Goal: Information Seeking & Learning: Learn about a topic

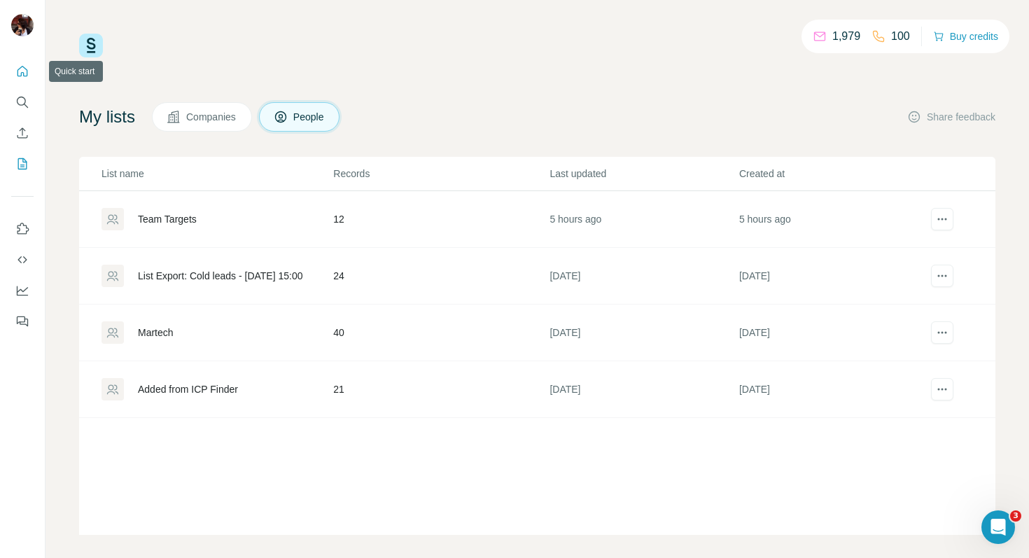
click at [20, 67] on icon "Quick start" at bounding box center [22, 71] width 14 height 14
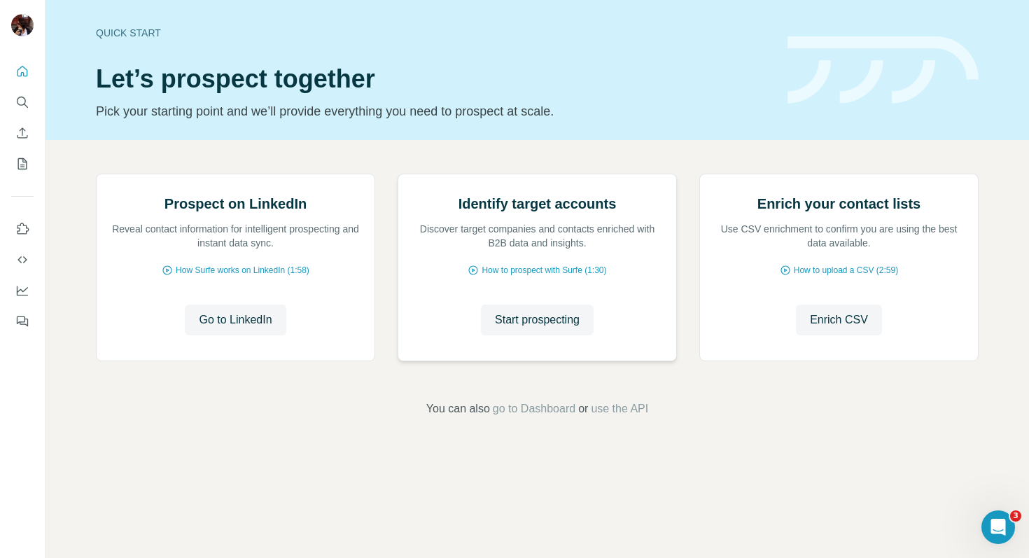
click at [398, 174] on img at bounding box center [398, 174] width 0 height 0
click at [541, 328] on span "Start prospecting" at bounding box center [537, 320] width 85 height 17
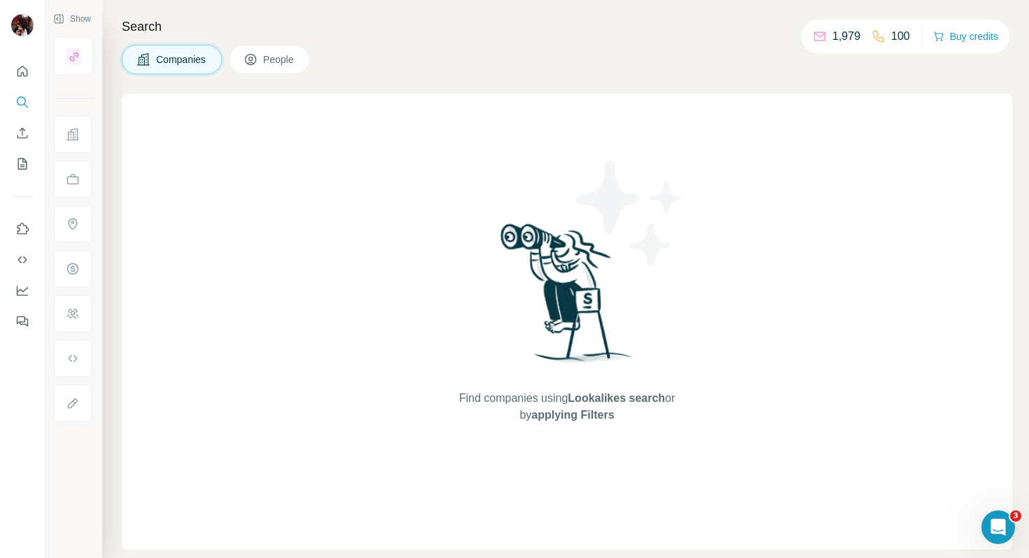
click at [181, 57] on span "Companies" at bounding box center [181, 60] width 51 height 14
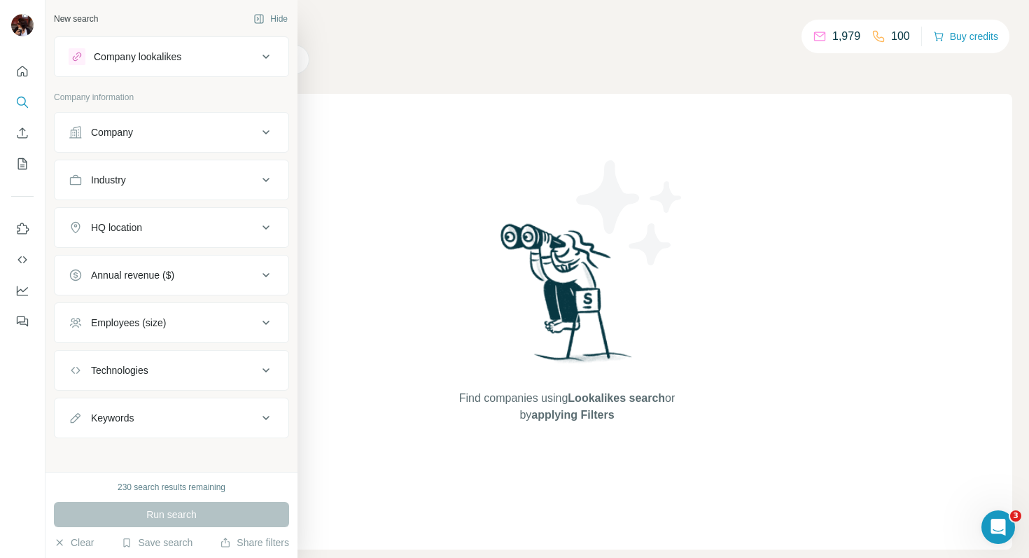
click at [150, 62] on div "Company lookalikes" at bounding box center [138, 57] width 88 height 14
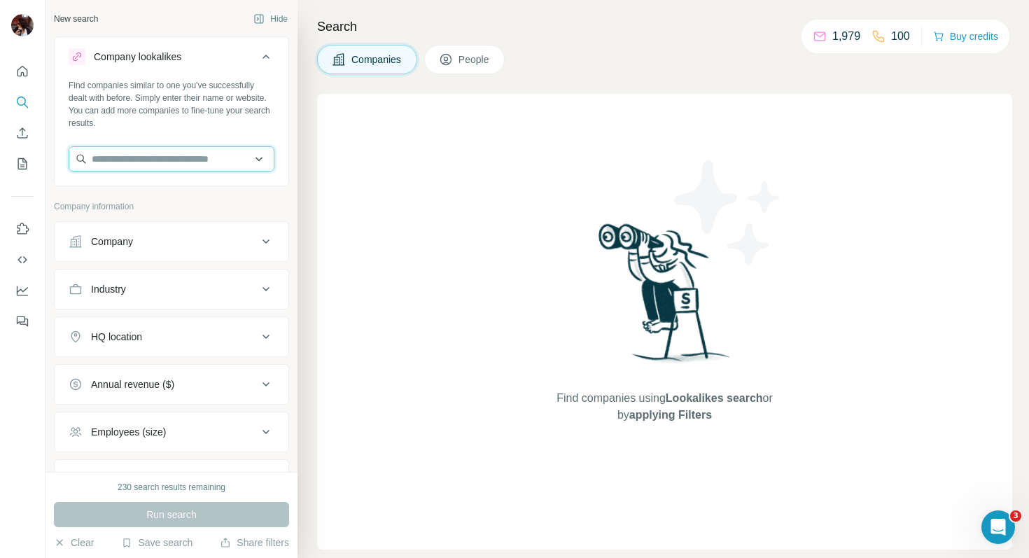
click at [120, 159] on input "text" at bounding box center [172, 158] width 206 height 25
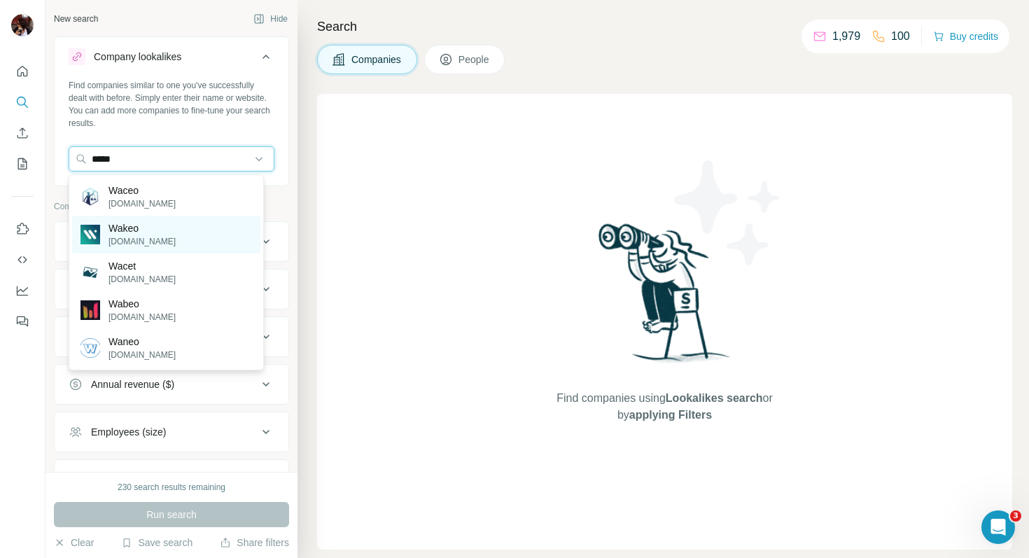
type input "*****"
click at [142, 225] on p "Wakeo" at bounding box center [142, 228] width 67 height 14
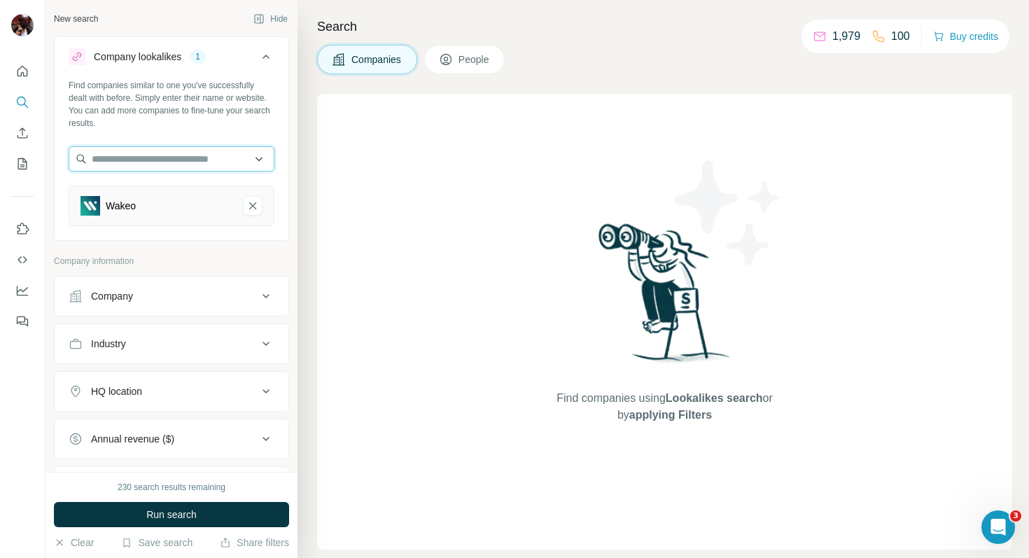
click at [139, 162] on input "text" at bounding box center [172, 158] width 206 height 25
click at [195, 346] on div "Industry" at bounding box center [163, 344] width 189 height 14
click at [246, 202] on icon "Wakeo-remove-button" at bounding box center [252, 206] width 13 height 14
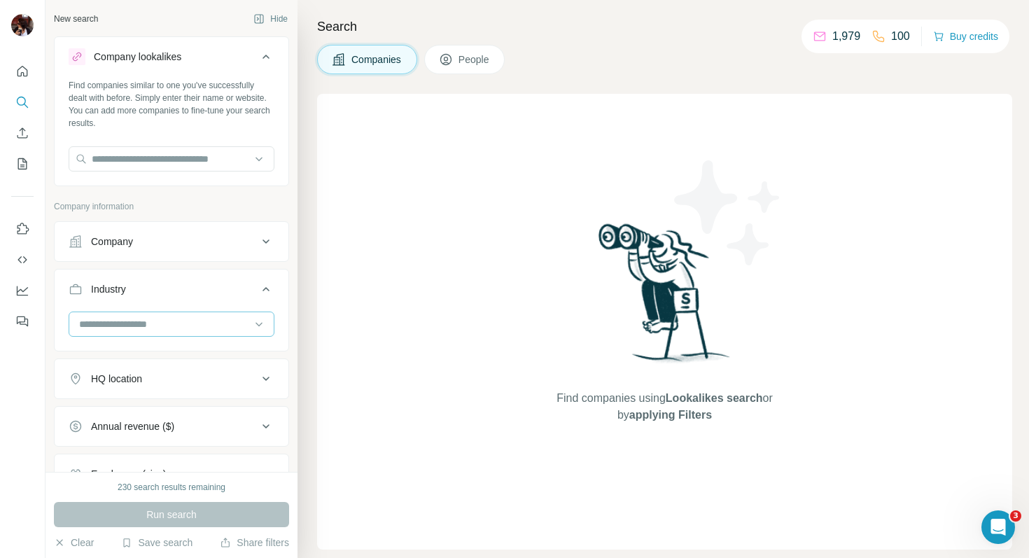
click at [153, 323] on input at bounding box center [164, 323] width 173 height 15
type input "****"
click at [158, 349] on div "FinTech" at bounding box center [167, 356] width 172 height 14
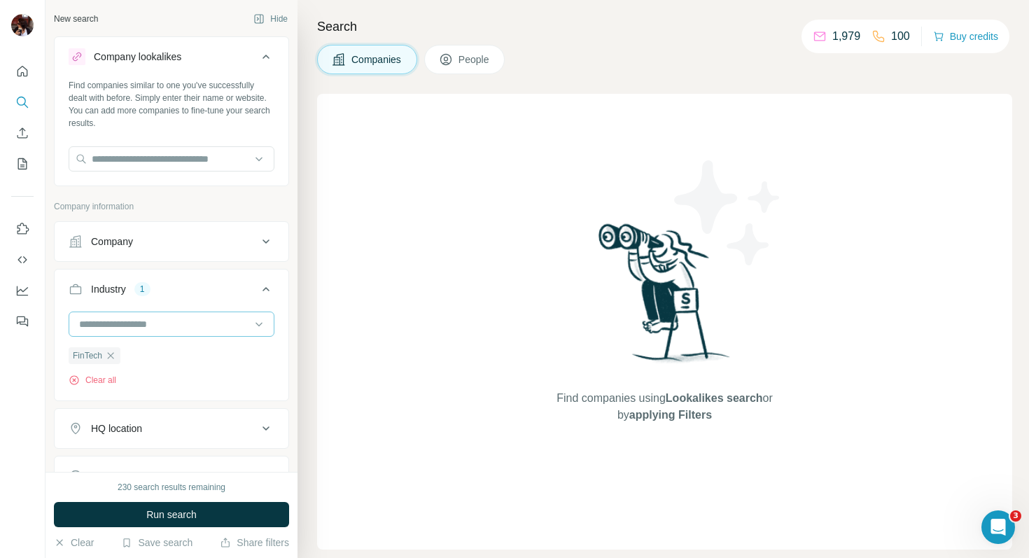
click at [123, 318] on input at bounding box center [164, 323] width 173 height 15
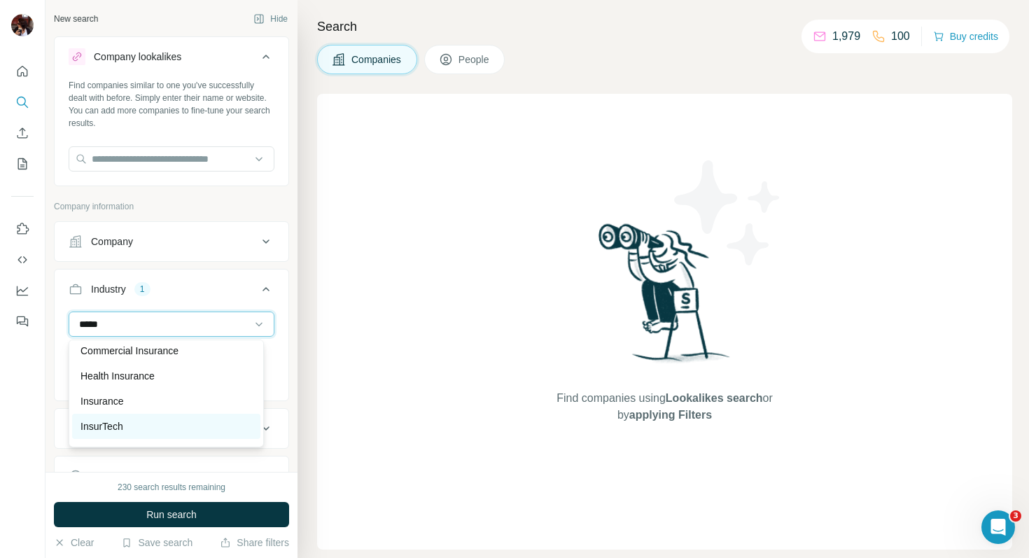
scroll to position [35, 0]
type input "*****"
click at [138, 417] on div "InsurTech" at bounding box center [167, 422] width 172 height 14
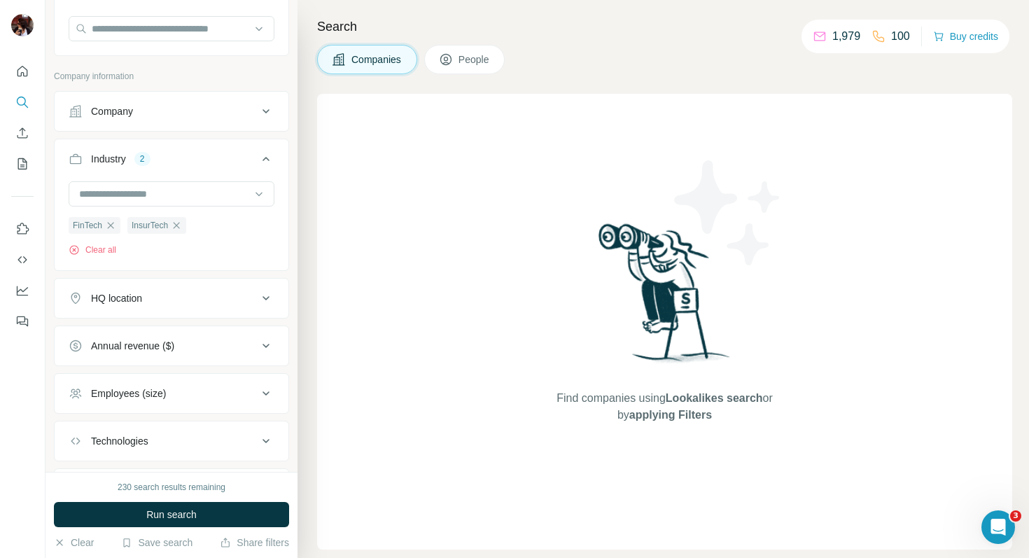
scroll to position [130, 0]
click at [188, 295] on div "HQ location" at bounding box center [163, 298] width 189 height 14
click at [153, 336] on input "text" at bounding box center [172, 333] width 206 height 25
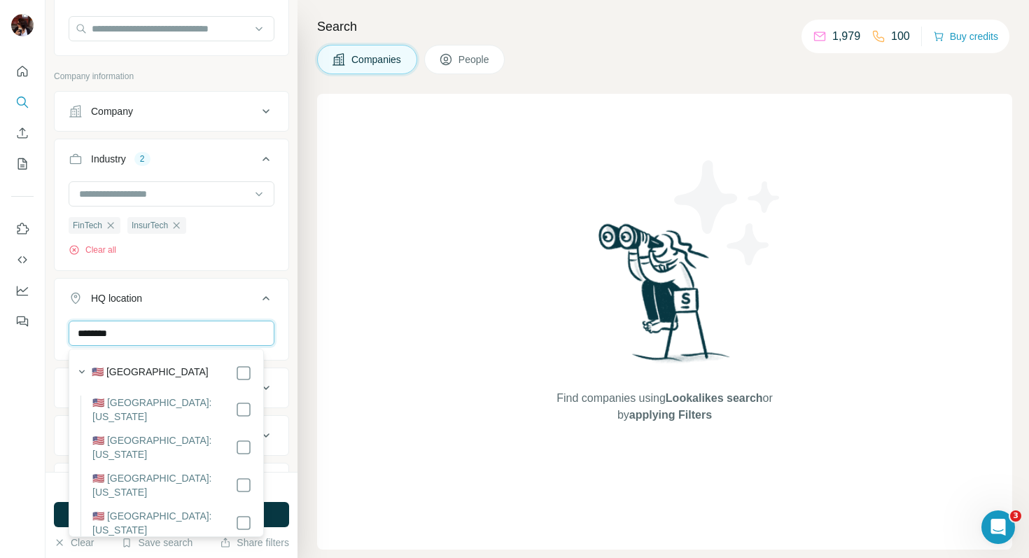
type input "********"
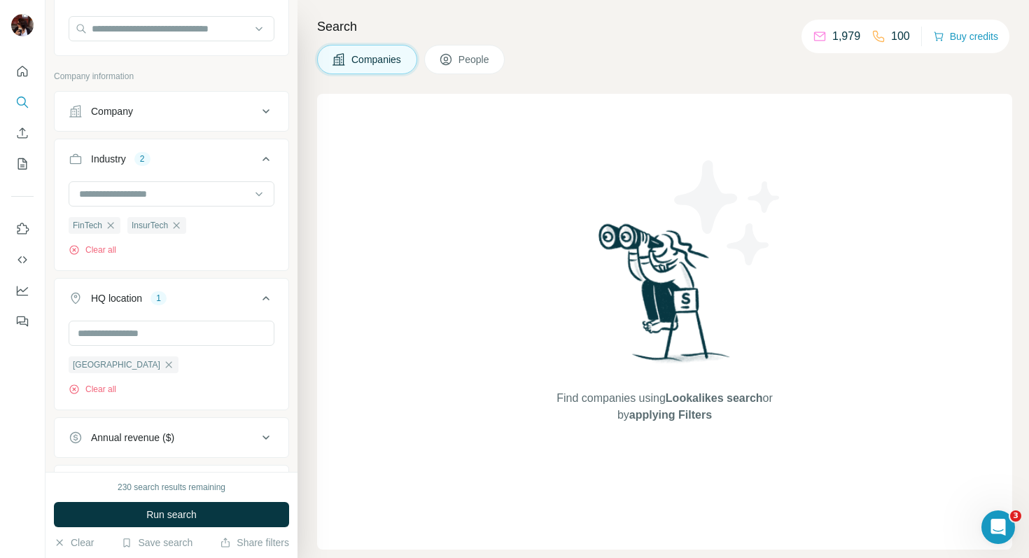
click at [197, 307] on button "HQ location 1" at bounding box center [172, 300] width 234 height 39
click at [118, 300] on div "HQ location" at bounding box center [116, 298] width 51 height 14
click at [119, 323] on input "text" at bounding box center [172, 333] width 206 height 25
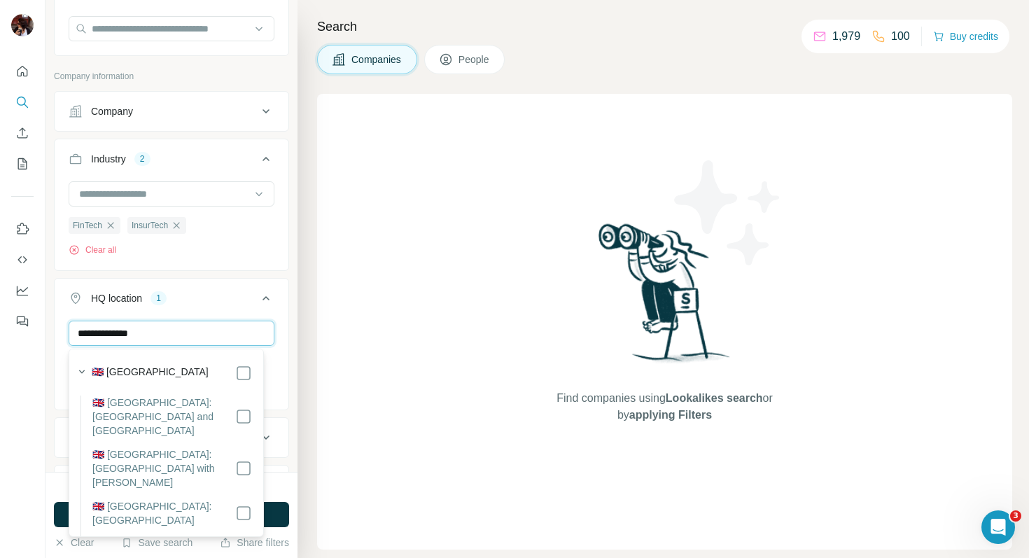
type input "**********"
click at [223, 288] on button "HQ location 2" at bounding box center [172, 300] width 234 height 39
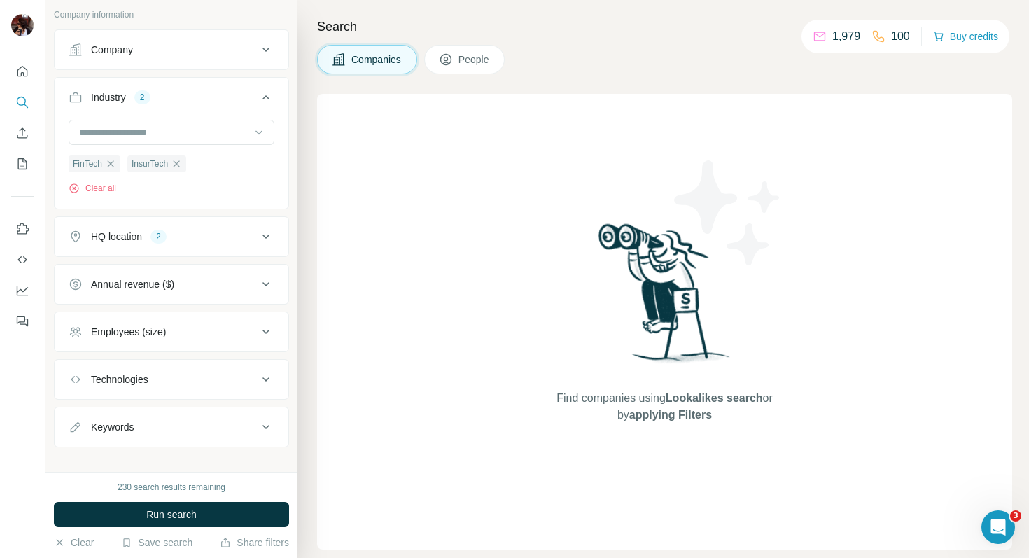
scroll to position [207, 0]
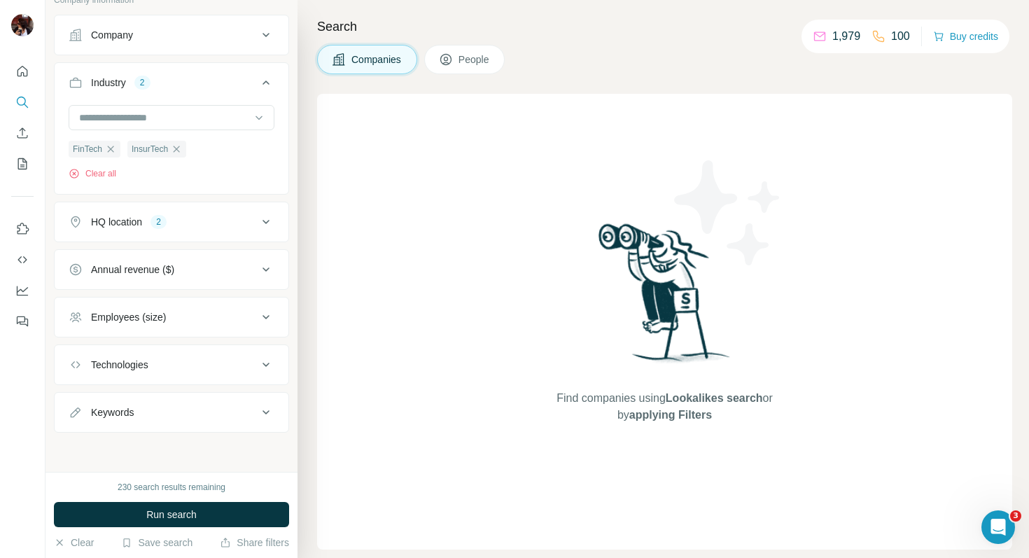
click at [186, 271] on div "Annual revenue ($)" at bounding box center [163, 270] width 189 height 14
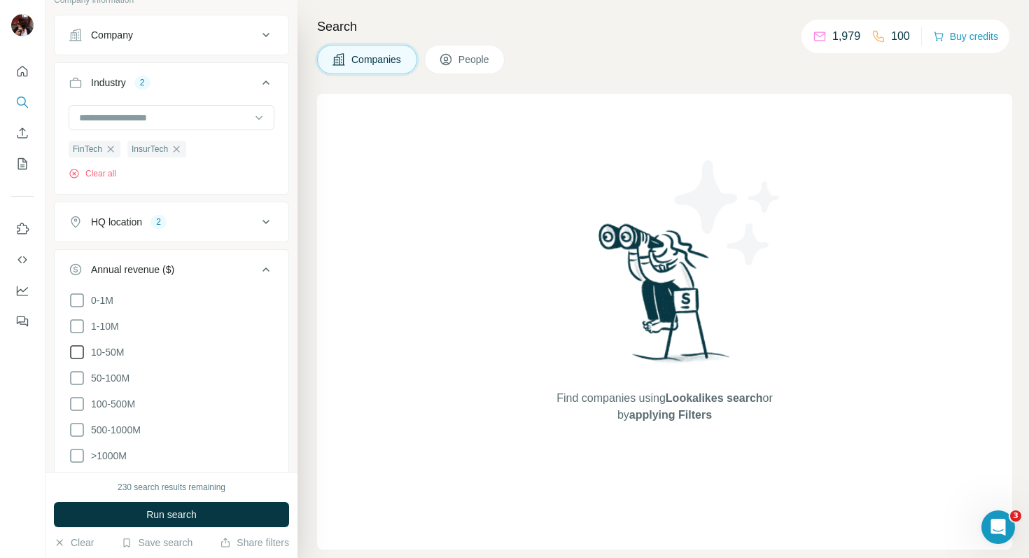
click at [75, 347] on icon at bounding box center [77, 352] width 17 height 17
click at [74, 370] on icon at bounding box center [77, 378] width 17 height 17
click at [78, 392] on ul "0-1M 1-10M 10-50M 50-100M 100-500M 500-1000M >1000M" at bounding box center [172, 378] width 206 height 173
click at [78, 398] on icon at bounding box center [77, 404] width 17 height 17
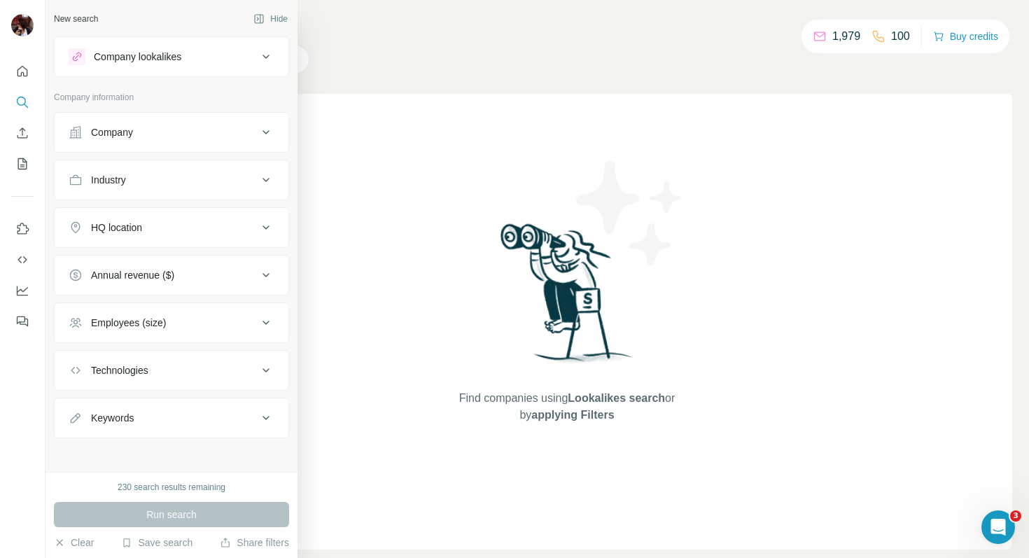
click at [144, 183] on div "Industry" at bounding box center [163, 180] width 189 height 14
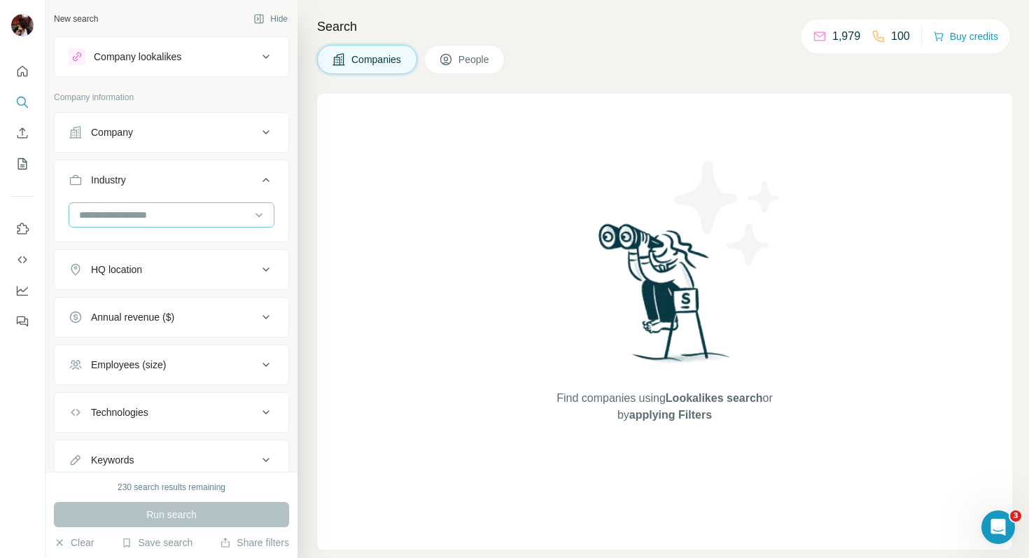
click at [138, 210] on input at bounding box center [164, 214] width 173 height 15
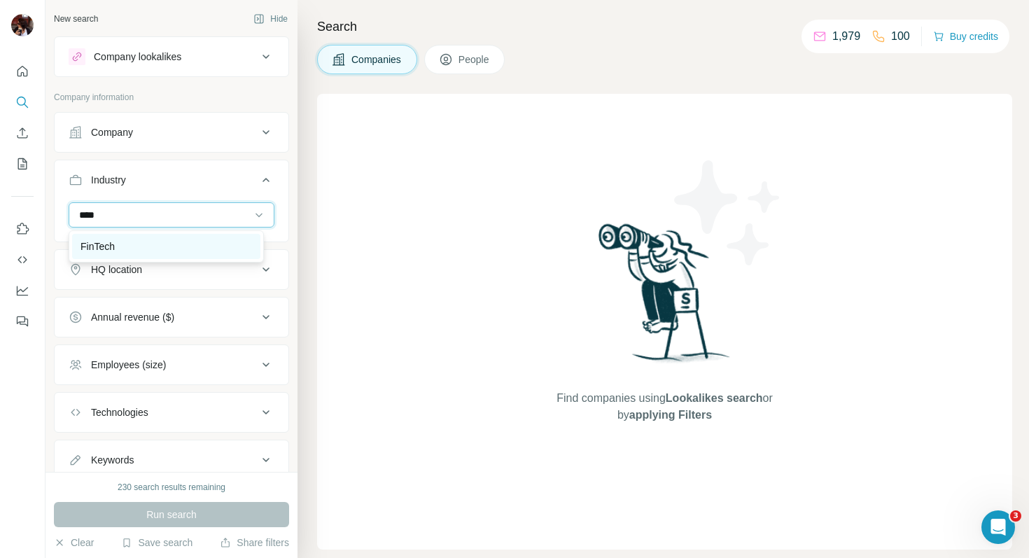
type input "****"
click at [130, 239] on div "FinTech" at bounding box center [167, 246] width 172 height 14
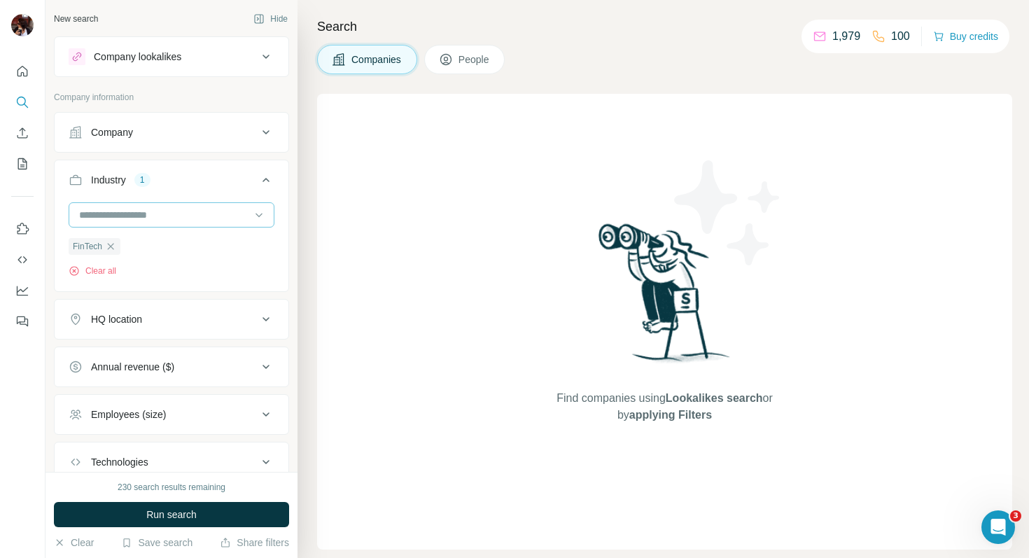
click at [116, 211] on input at bounding box center [164, 214] width 173 height 15
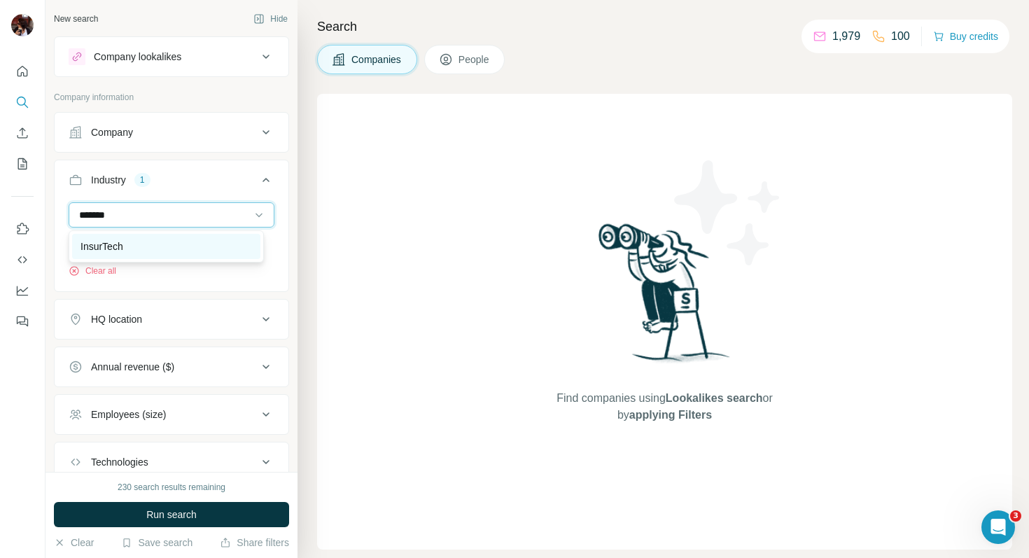
type input "*******"
click at [116, 245] on p "InsurTech" at bounding box center [102, 246] width 43 height 14
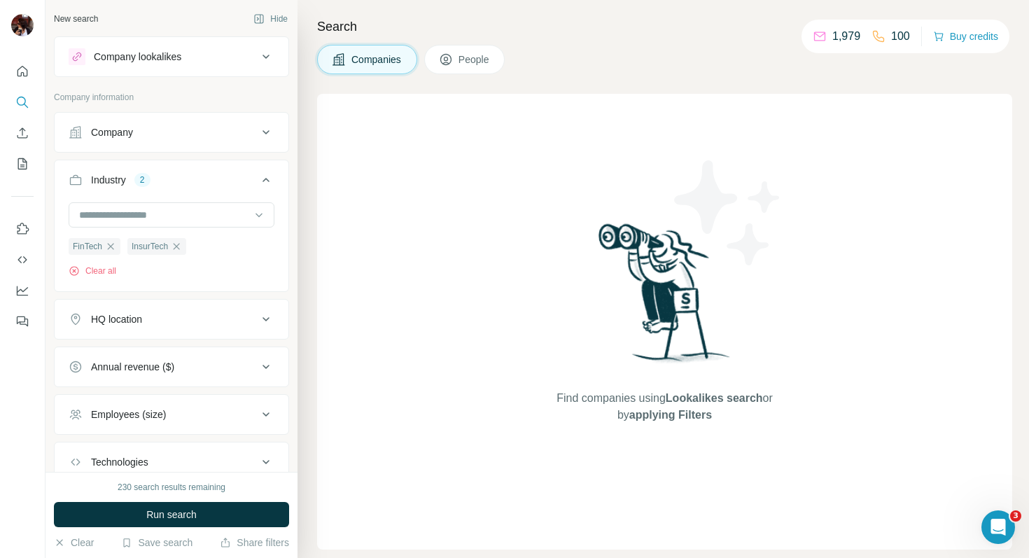
scroll to position [26, 0]
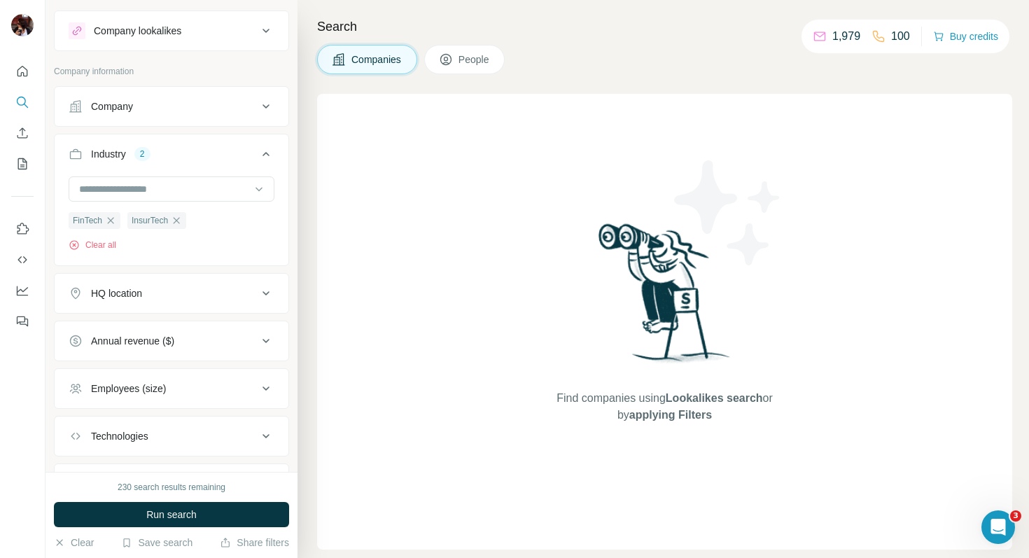
click at [146, 301] on button "HQ location" at bounding box center [172, 294] width 234 height 34
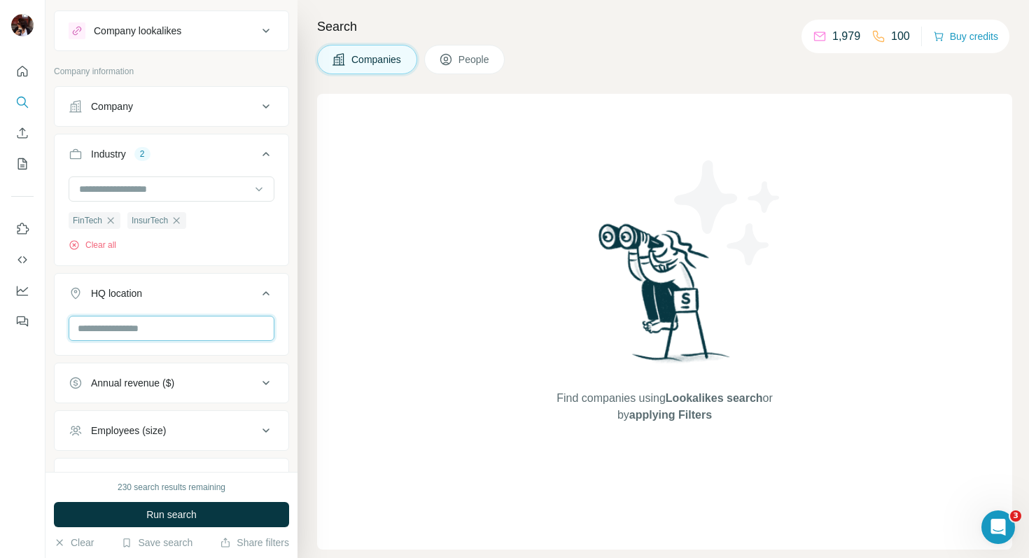
click at [143, 332] on input "text" at bounding box center [172, 328] width 206 height 25
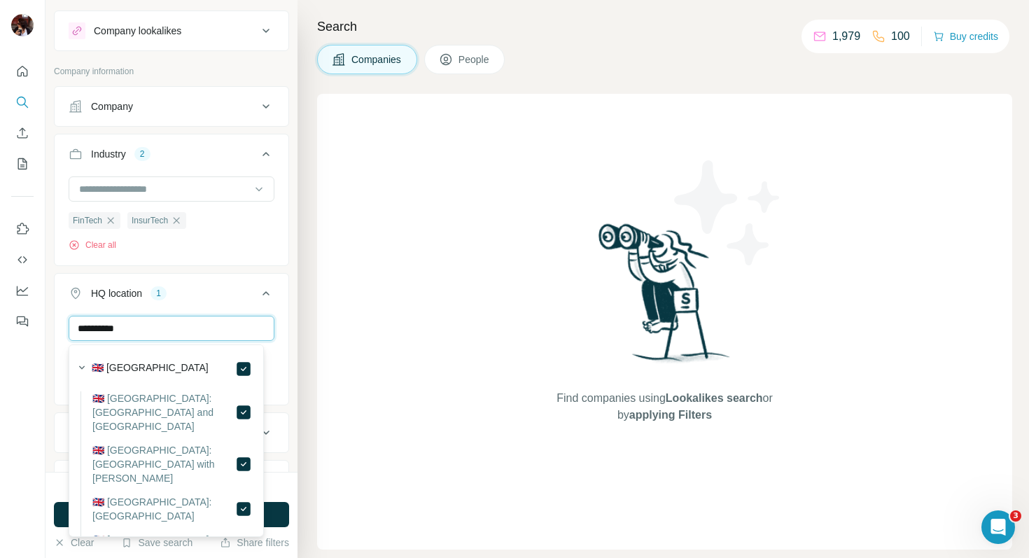
click at [159, 333] on input "**********" at bounding box center [172, 328] width 206 height 25
drag, startPoint x: 151, startPoint y: 332, endPoint x: 113, endPoint y: 326, distance: 38.2
click at [113, 326] on input "**********" at bounding box center [172, 328] width 206 height 25
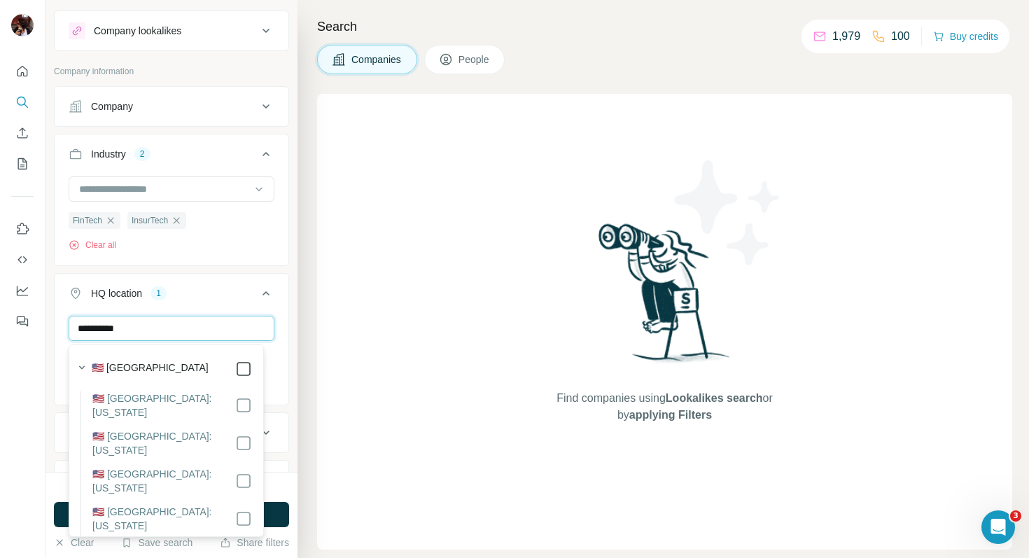
type input "**********"
click at [279, 366] on div "**********" at bounding box center [172, 236] width 252 height 472
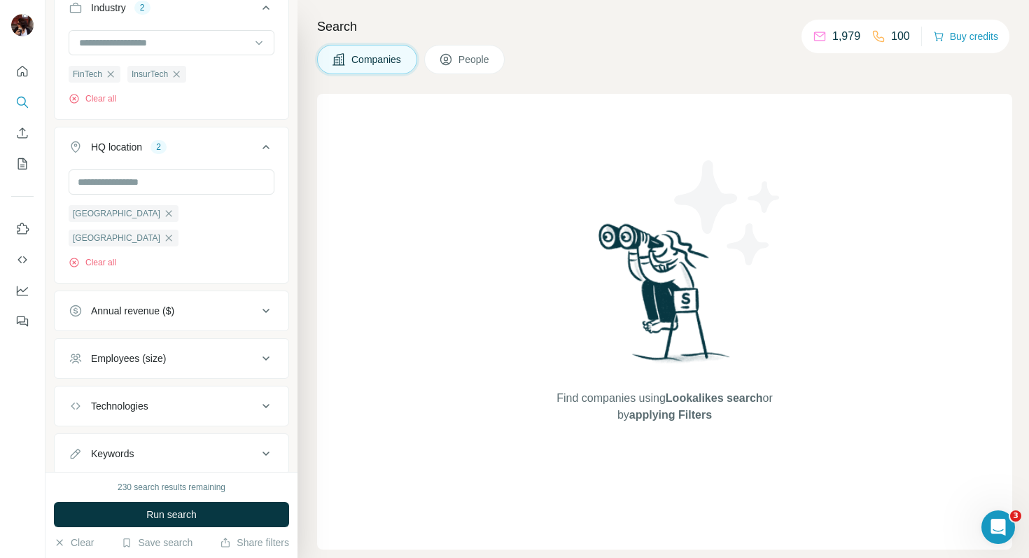
scroll to position [190, 0]
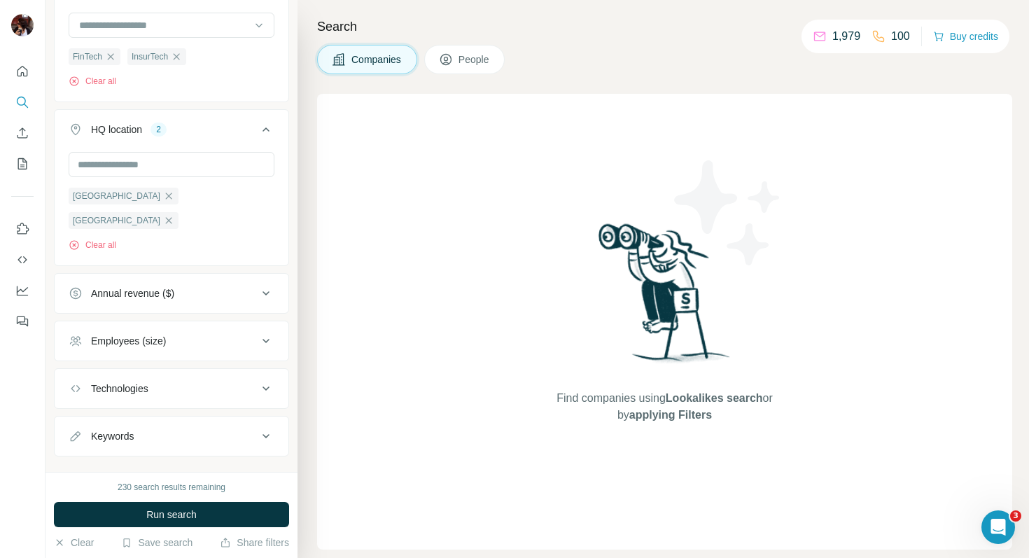
click at [184, 286] on div "Annual revenue ($)" at bounding box center [163, 293] width 189 height 14
click at [81, 368] on icon at bounding box center [77, 376] width 17 height 17
click at [78, 395] on icon at bounding box center [77, 402] width 14 height 14
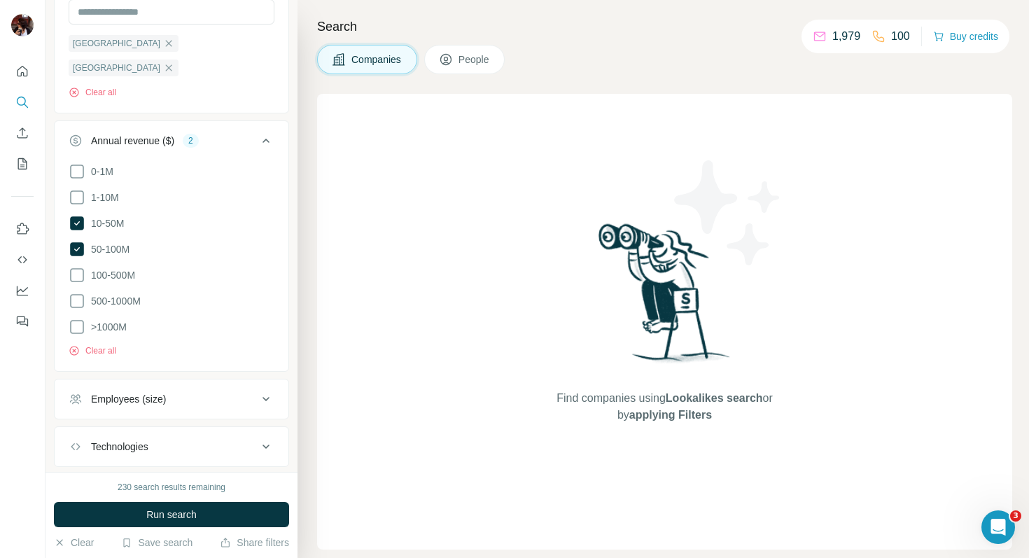
scroll to position [398, 0]
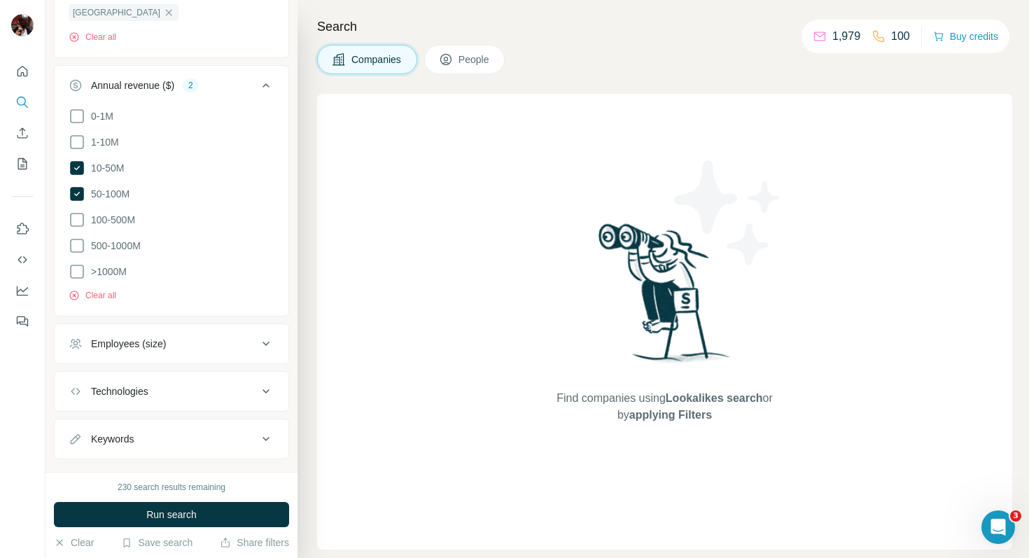
click at [177, 327] on button "Employees (size)" at bounding box center [172, 344] width 234 height 34
click at [75, 418] on icon at bounding box center [77, 426] width 17 height 17
click at [78, 444] on icon at bounding box center [77, 452] width 17 height 17
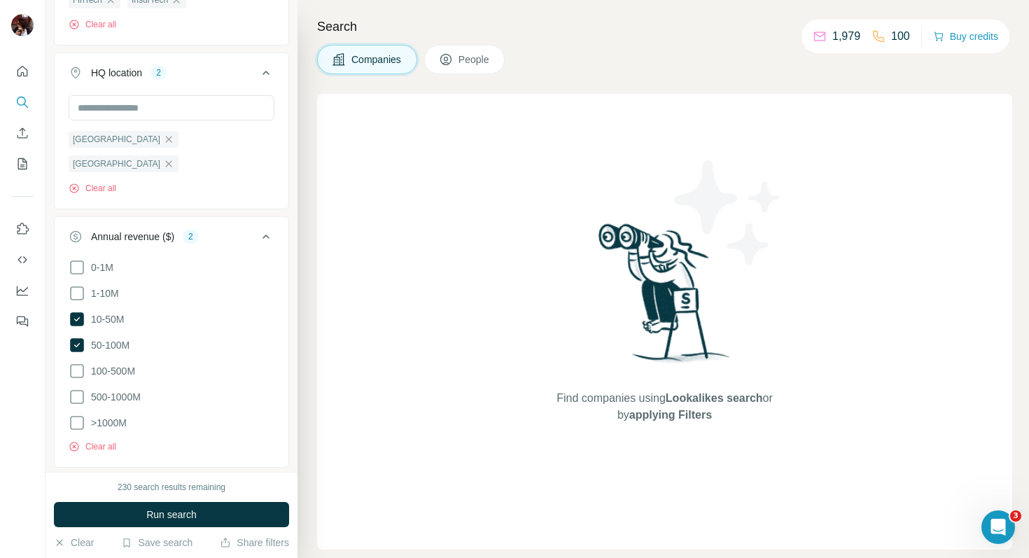
scroll to position [239, 0]
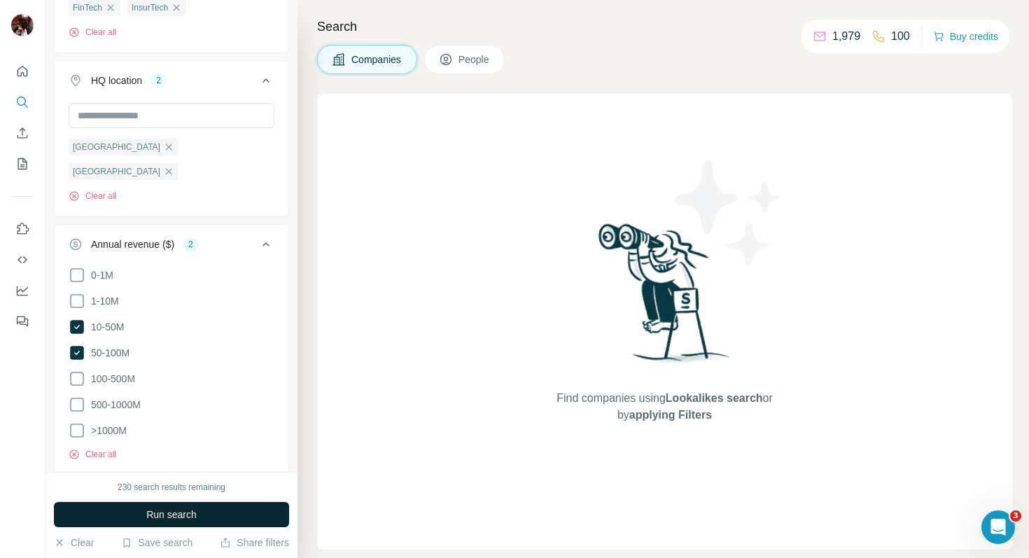
click at [146, 508] on span "Run search" at bounding box center [171, 515] width 50 height 14
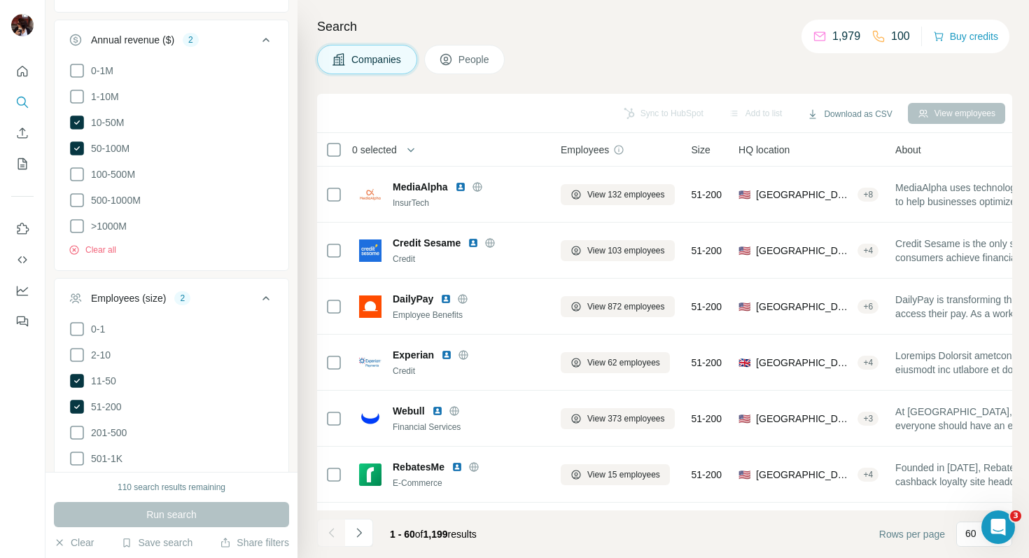
scroll to position [444, 0]
click at [83, 399] on icon at bounding box center [77, 406] width 14 height 14
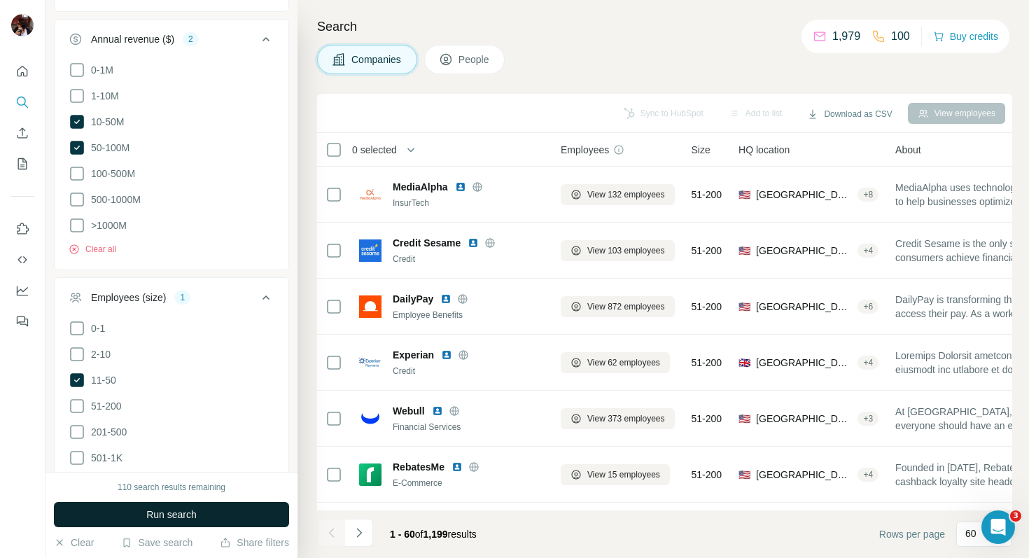
click at [180, 516] on span "Run search" at bounding box center [171, 515] width 50 height 14
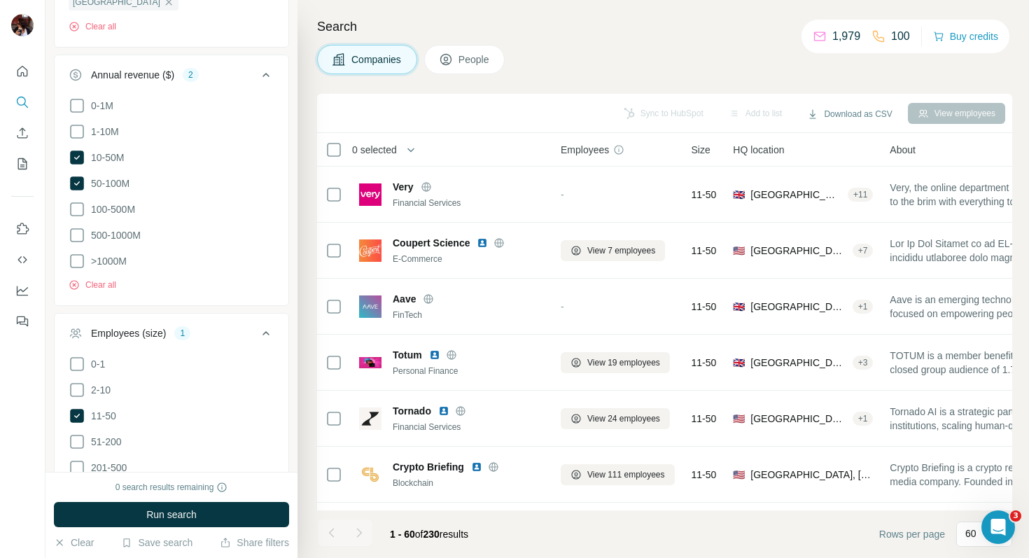
scroll to position [408, 0]
click at [75, 177] on icon at bounding box center [77, 184] width 14 height 14
click at [161, 513] on span "Run search" at bounding box center [171, 515] width 50 height 14
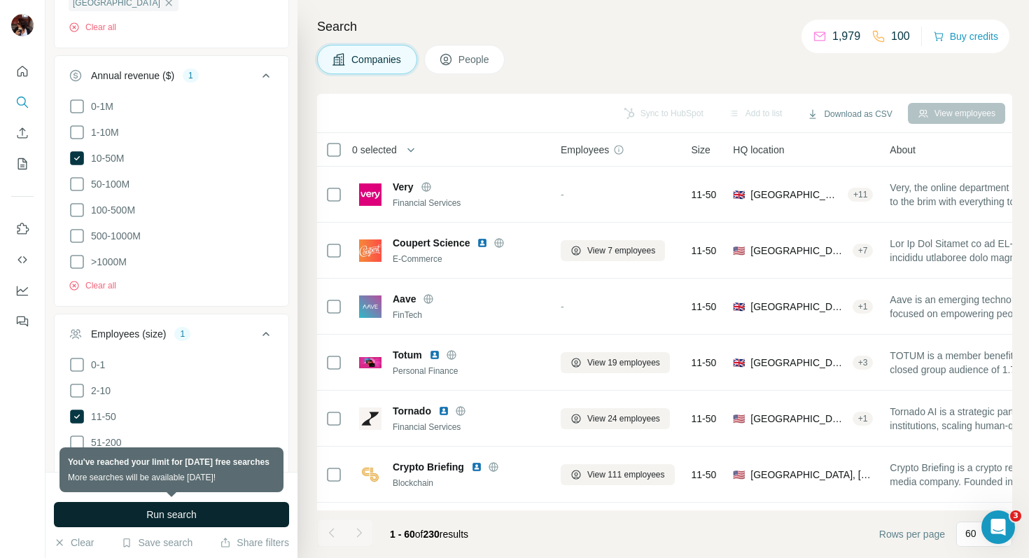
click at [187, 511] on span "Run search" at bounding box center [171, 515] width 50 height 14
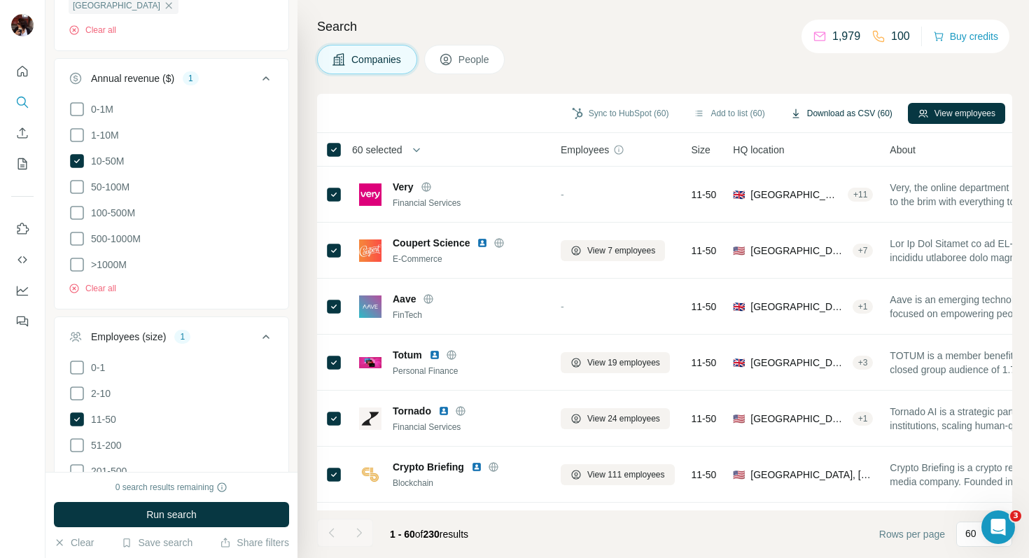
click at [791, 112] on icon "button" at bounding box center [796, 113] width 11 height 11
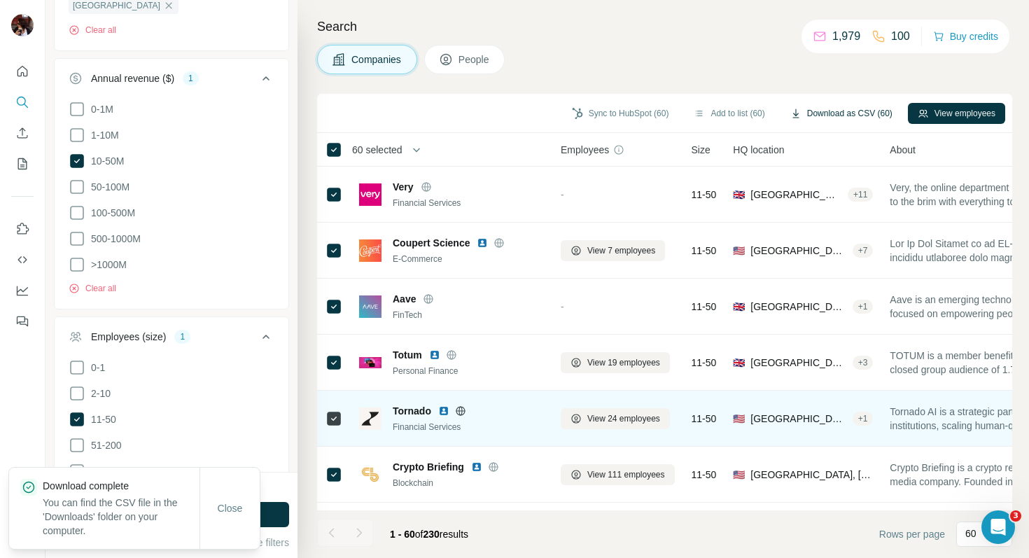
scroll to position [105, 0]
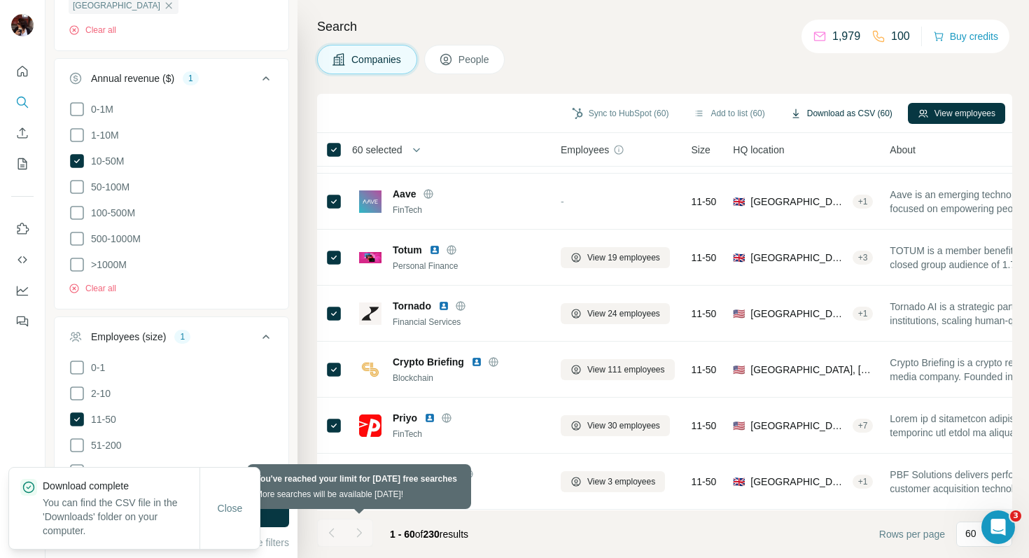
click at [359, 531] on div at bounding box center [359, 533] width 28 height 28
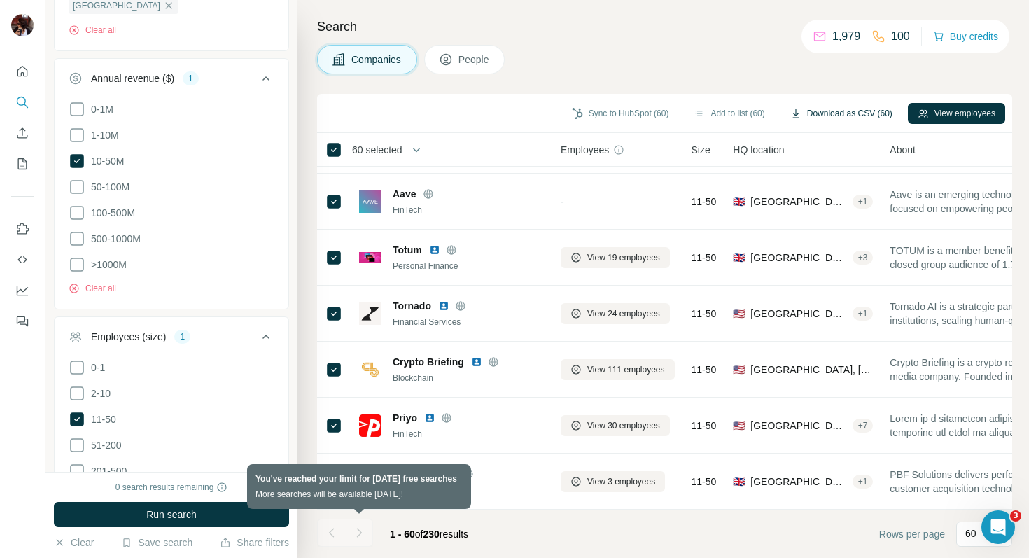
click at [360, 533] on div at bounding box center [359, 533] width 28 height 28
click at [360, 531] on div at bounding box center [359, 533] width 28 height 28
click at [359, 533] on div at bounding box center [359, 533] width 28 height 28
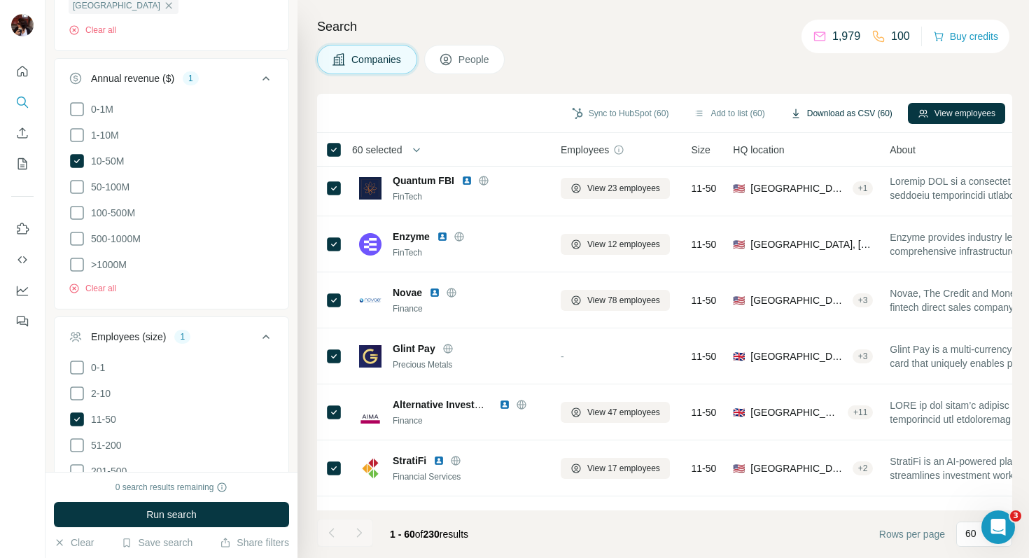
scroll to position [3025, 0]
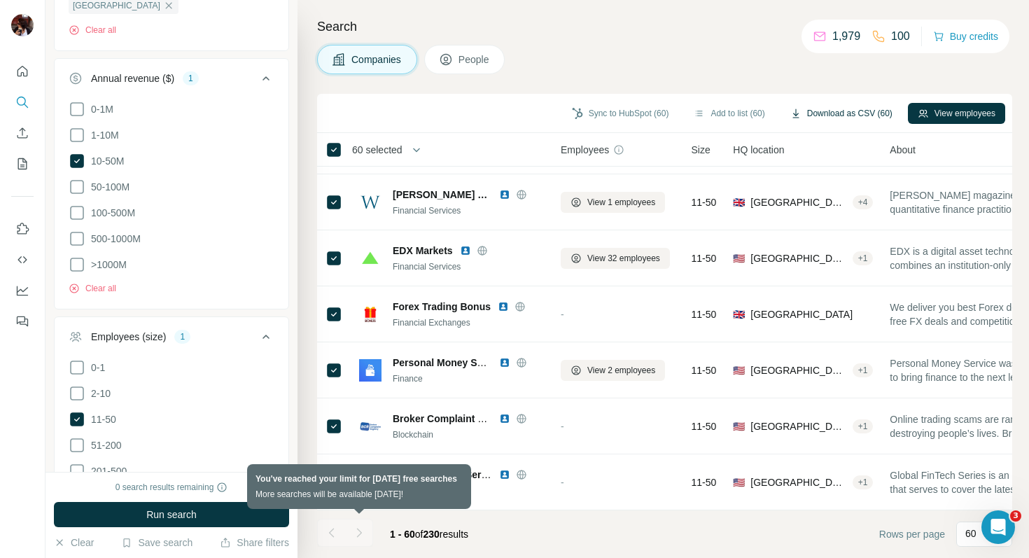
click at [360, 533] on div at bounding box center [359, 533] width 28 height 28
click at [360, 531] on div at bounding box center [359, 533] width 28 height 28
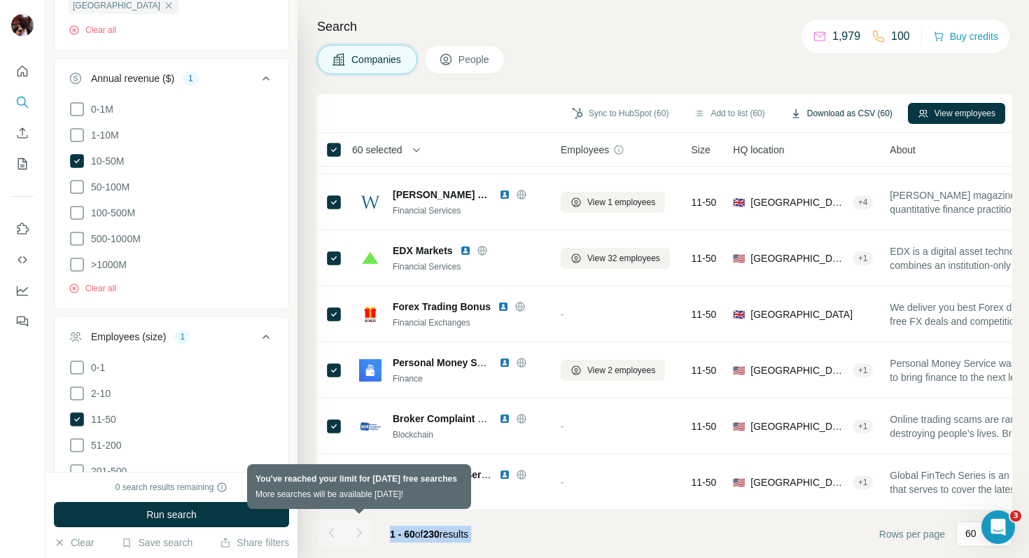
click at [360, 531] on div at bounding box center [359, 533] width 28 height 28
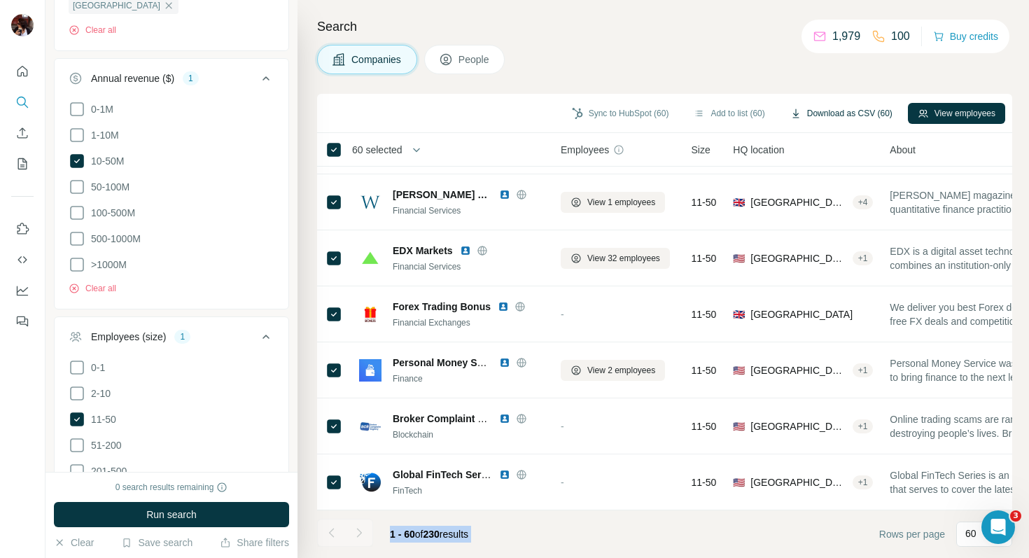
click at [436, 531] on span "230" at bounding box center [432, 534] width 16 height 11
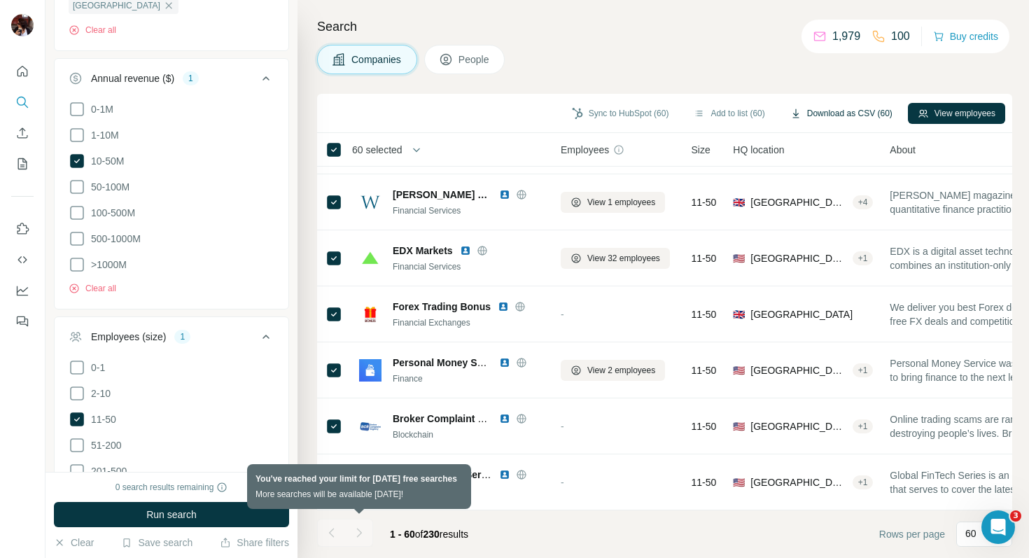
click at [360, 536] on div at bounding box center [359, 533] width 28 height 28
